Goal: Transaction & Acquisition: Purchase product/service

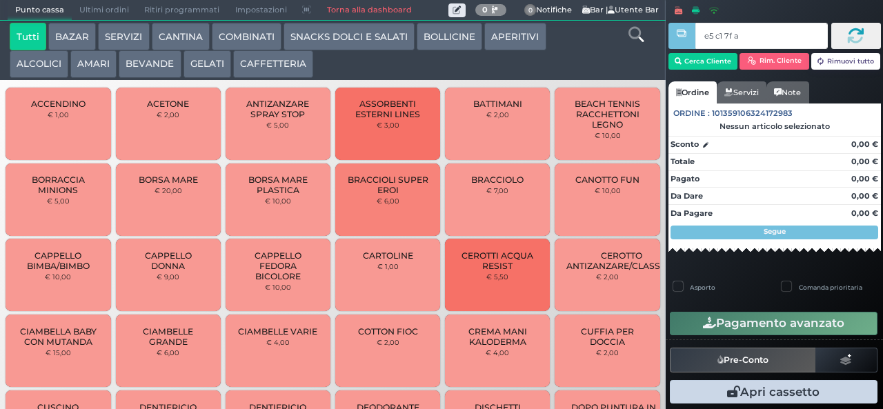
type input "e5 c1 7f aa"
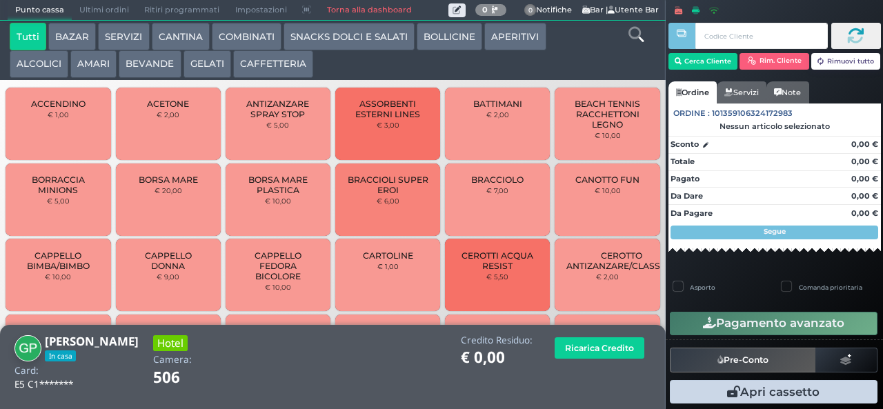
click at [232, 39] on button "COMBINATI" at bounding box center [247, 37] width 70 height 28
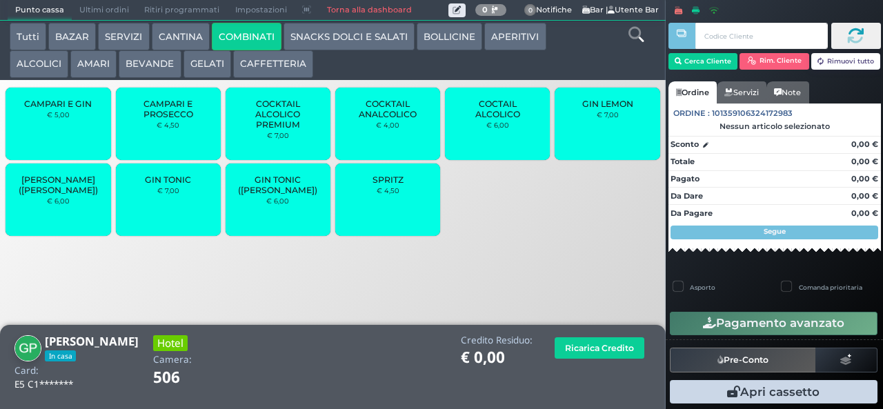
click at [485, 119] on span "COCTAIL ALCOLICO" at bounding box center [497, 109] width 82 height 21
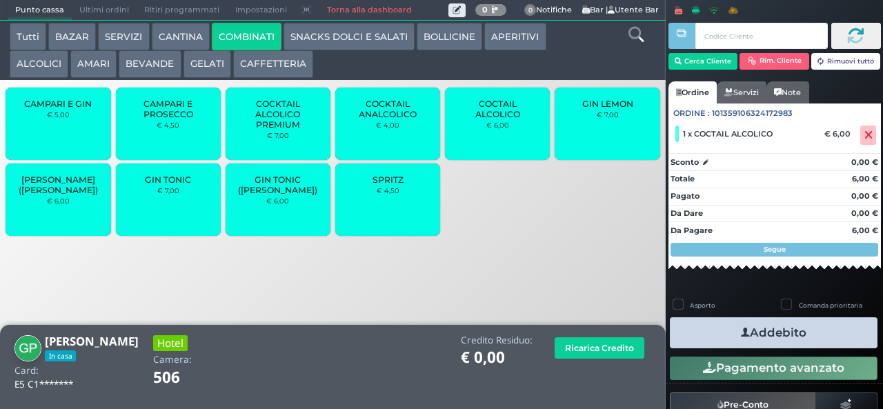
click at [485, 119] on span "COCTAIL ALCOLICO" at bounding box center [497, 109] width 82 height 21
click at [705, 334] on button "Addebito" at bounding box center [773, 332] width 208 height 31
